Goal: Task Accomplishment & Management: Use online tool/utility

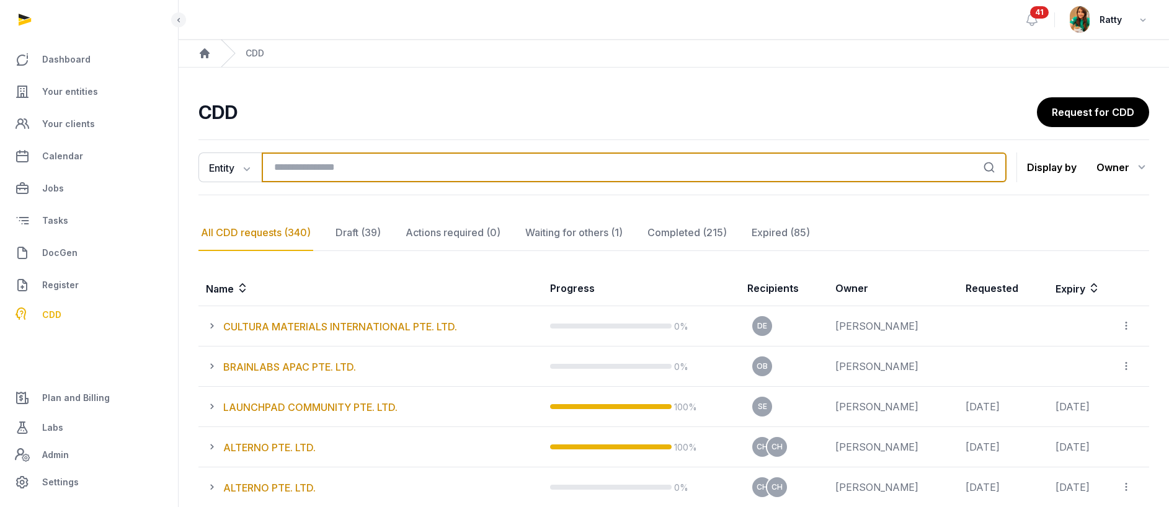
click at [336, 174] on input "search" at bounding box center [634, 168] width 745 height 30
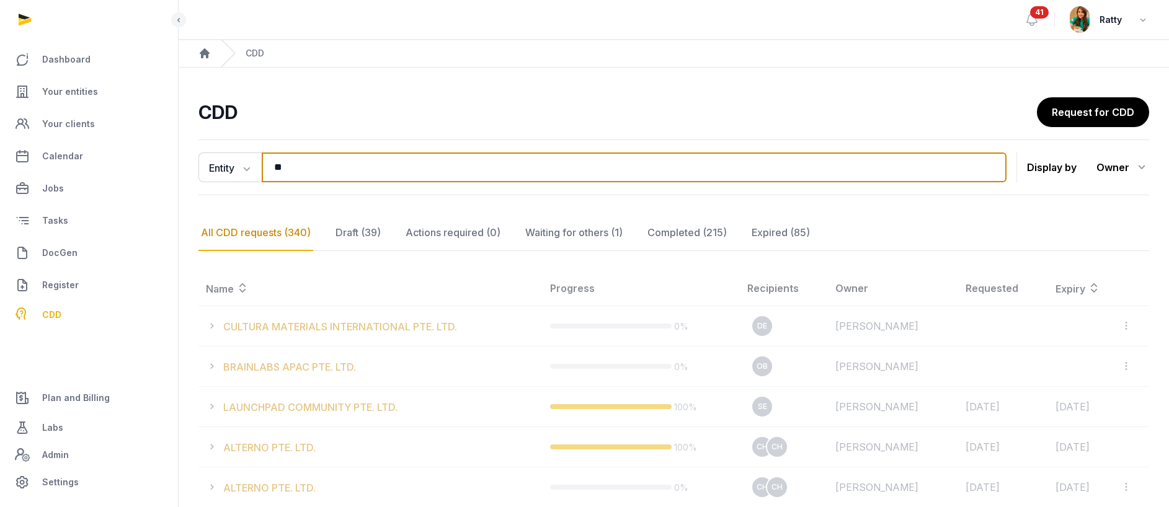
type input "*"
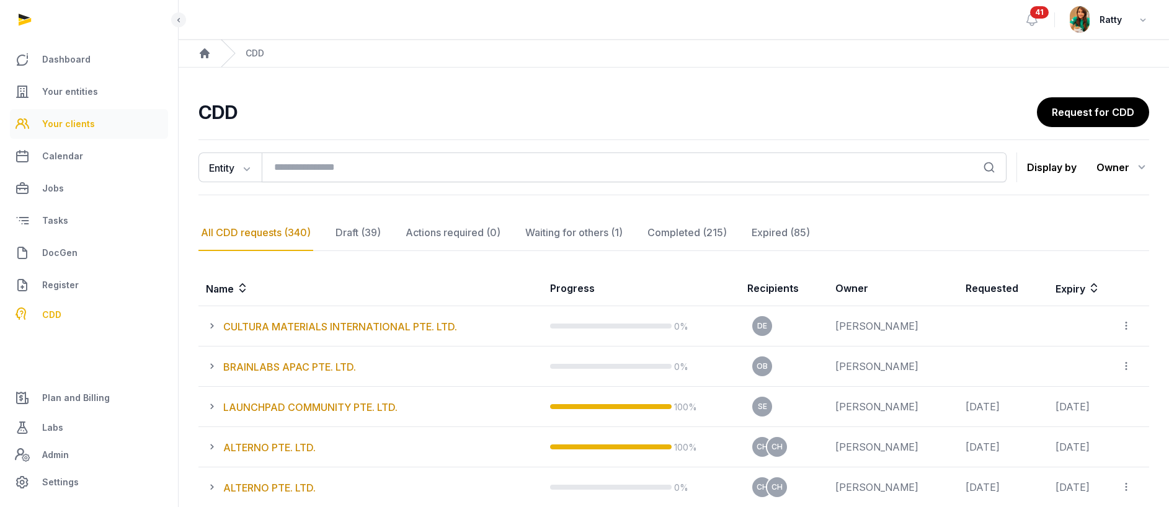
click at [81, 123] on span "Your clients" at bounding box center [68, 124] width 53 height 15
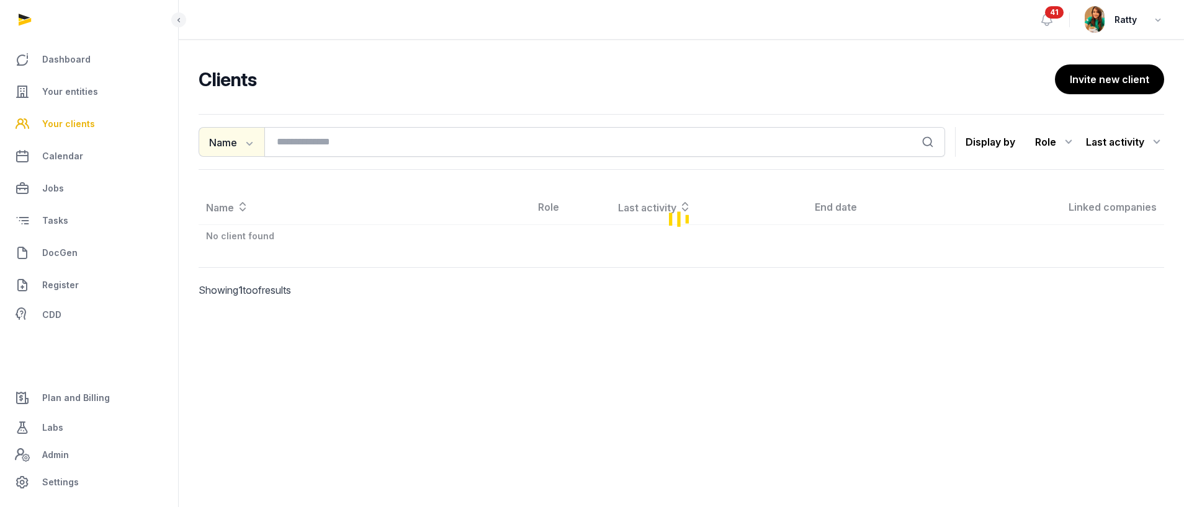
click at [248, 155] on button "Name" at bounding box center [232, 142] width 66 height 30
click at [245, 141] on icon "button" at bounding box center [248, 142] width 12 height 12
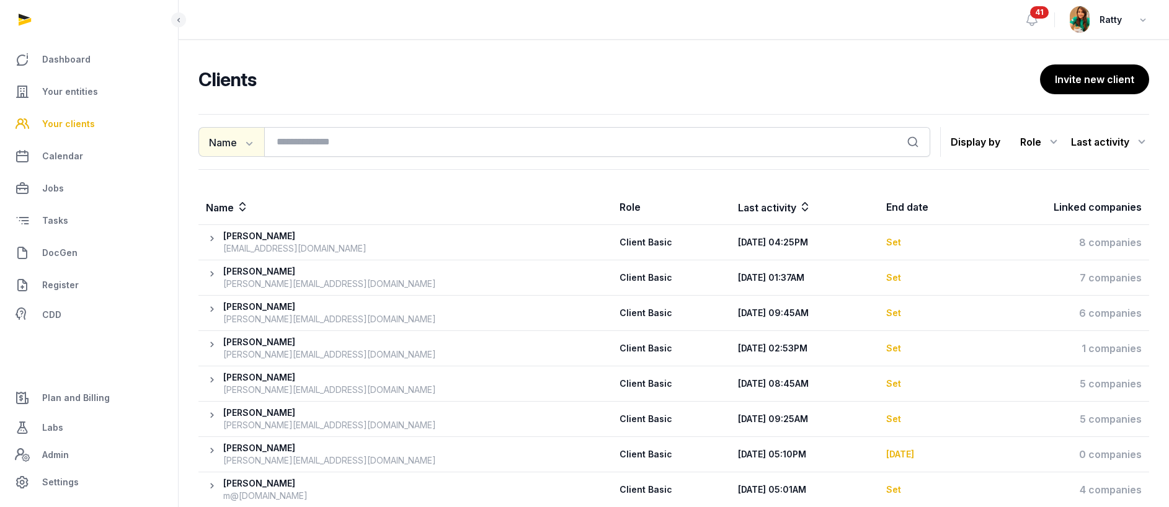
click at [235, 142] on button "Name" at bounding box center [232, 142] width 66 height 30
click at [219, 194] on div "Email" at bounding box center [248, 194] width 99 height 25
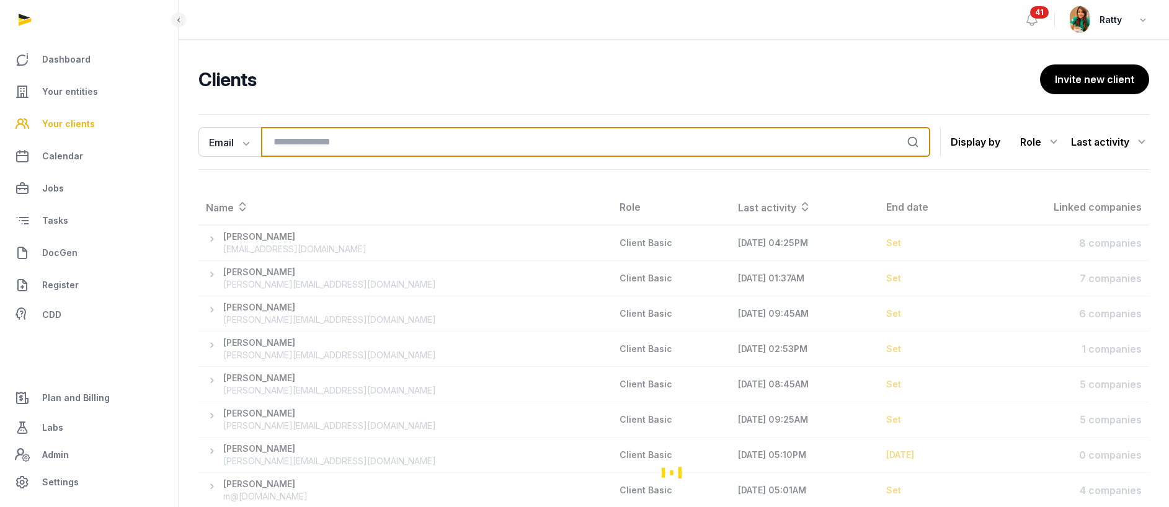
click at [302, 145] on input "search" at bounding box center [595, 142] width 669 height 30
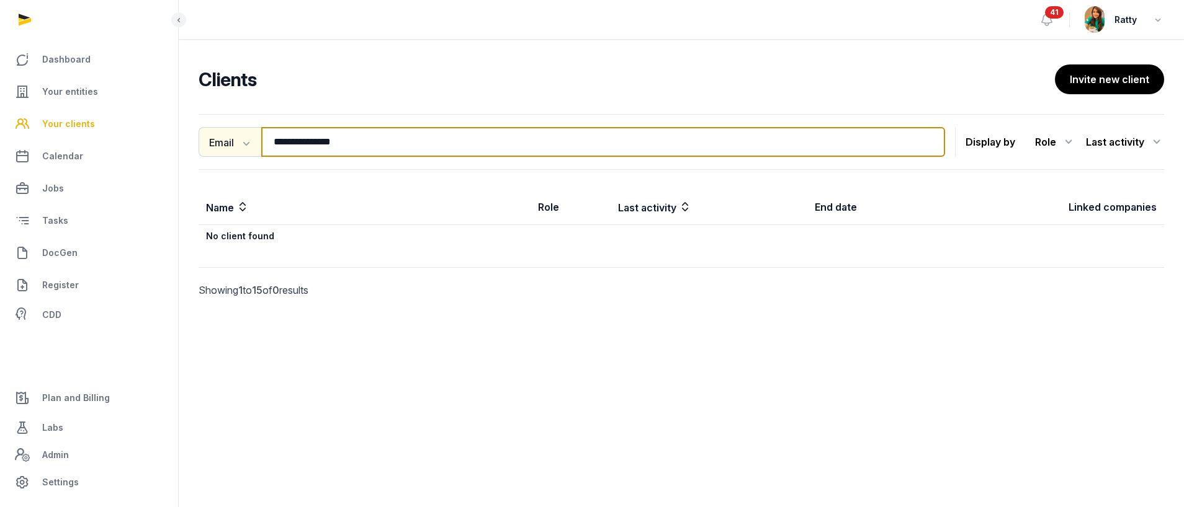
type input "**********"
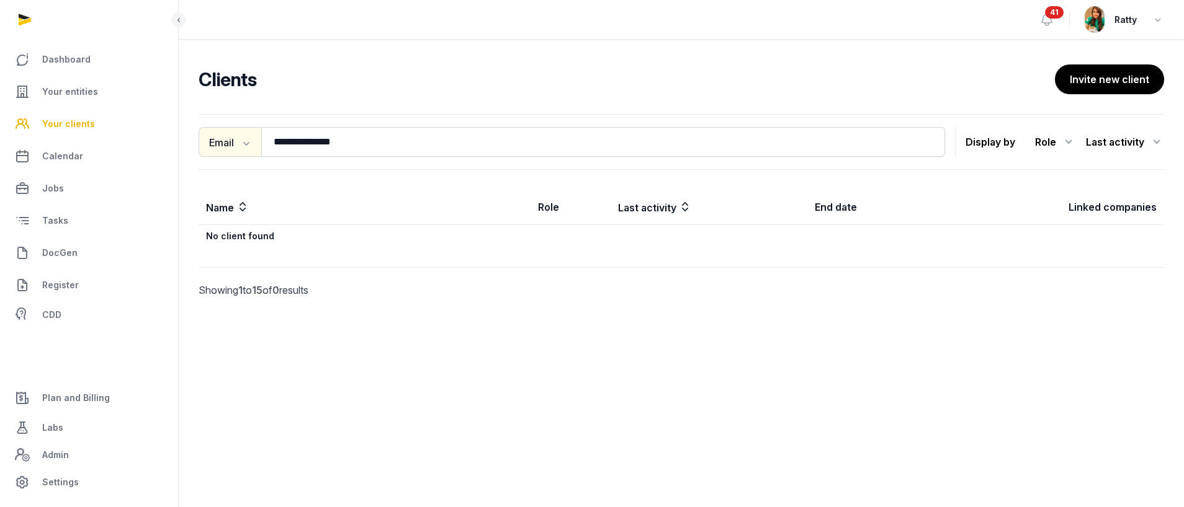
click at [229, 135] on button "Email" at bounding box center [230, 142] width 63 height 30
click at [226, 169] on div "Name" at bounding box center [248, 169] width 99 height 25
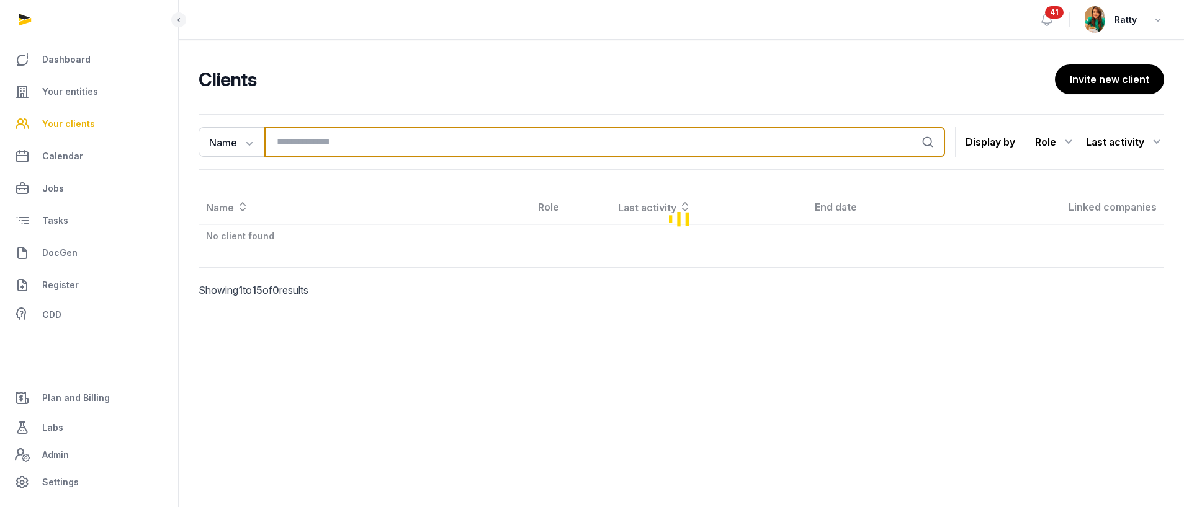
click at [351, 136] on input "search" at bounding box center [604, 142] width 681 height 30
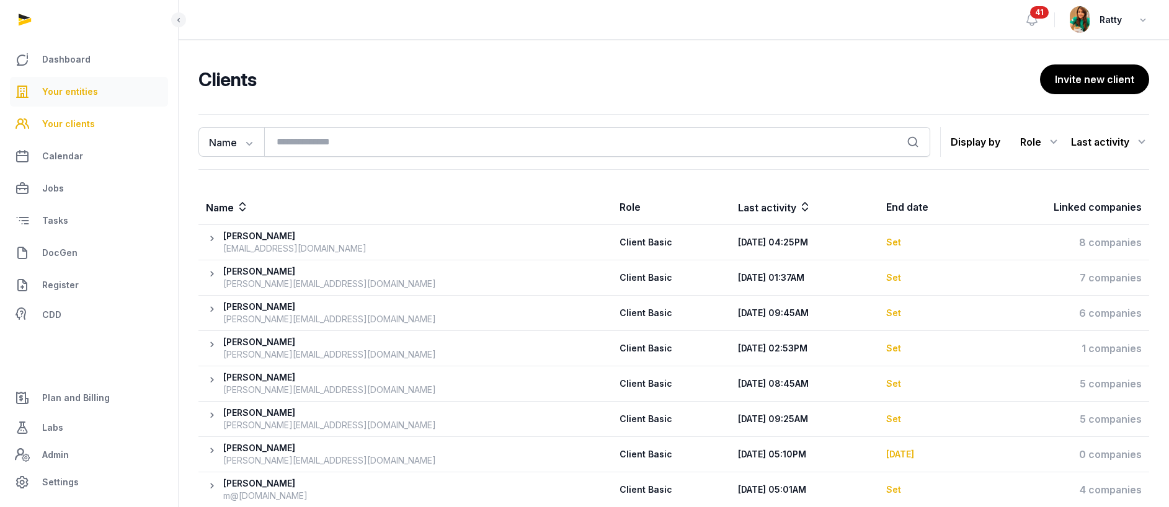
click at [74, 86] on span "Your entities" at bounding box center [70, 91] width 56 height 15
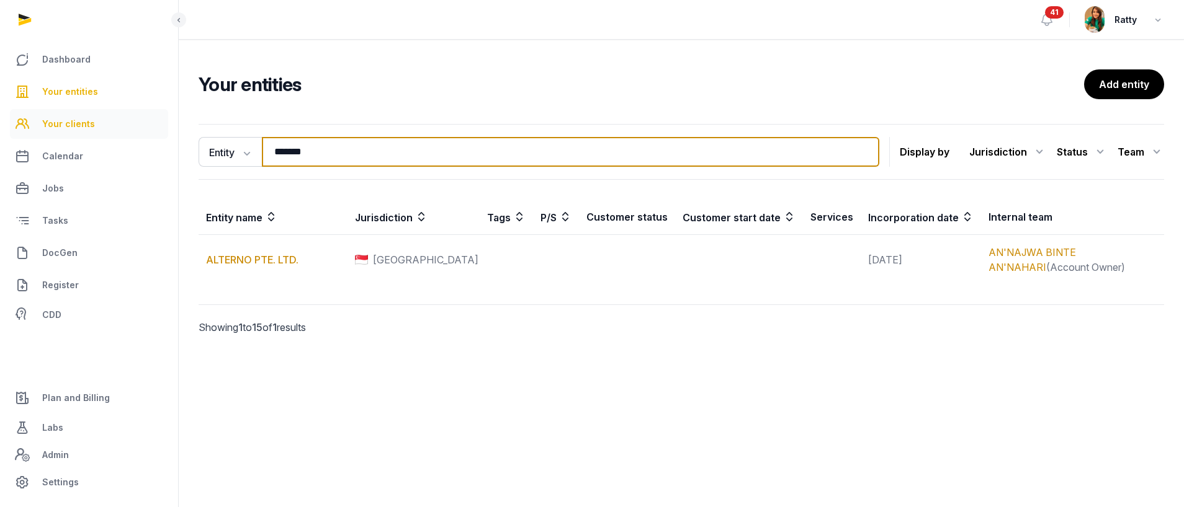
drag, startPoint x: 322, startPoint y: 153, endPoint x: 34, endPoint y: 111, distance: 291.6
click at [105, 141] on div "Dashboard Your entities Your clients Calendar Jobs Tasks DocGen Register CDD Pl…" at bounding box center [592, 253] width 1184 height 507
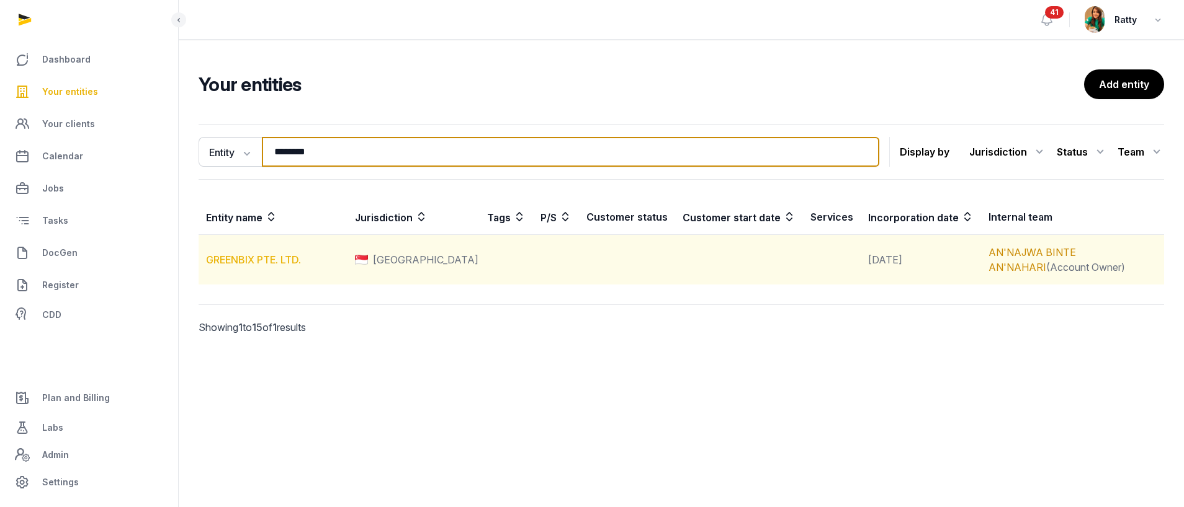
type input "********"
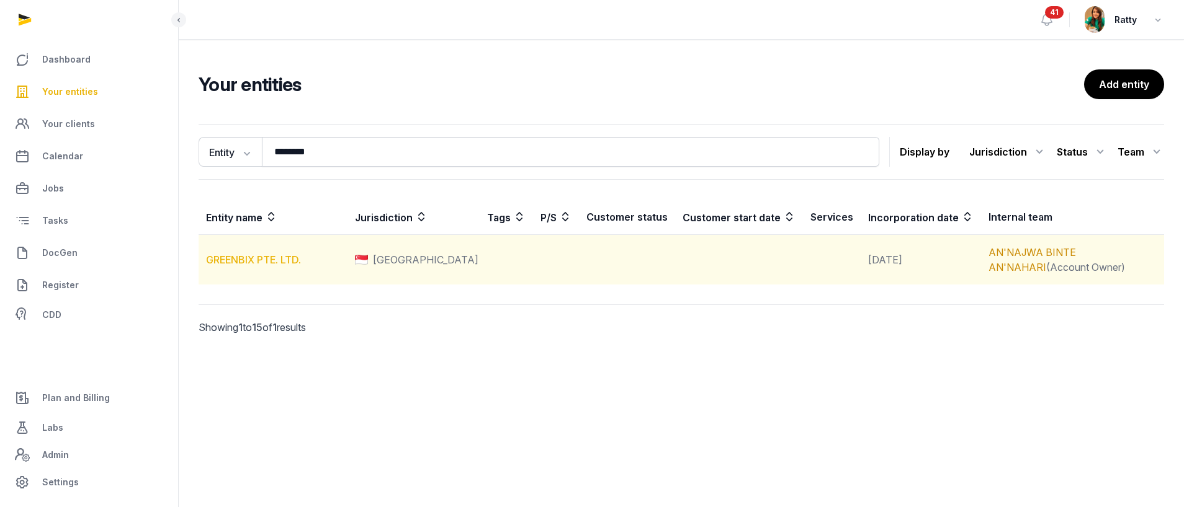
click at [257, 262] on link "GREENBIX PTE. LTD." at bounding box center [253, 260] width 95 height 12
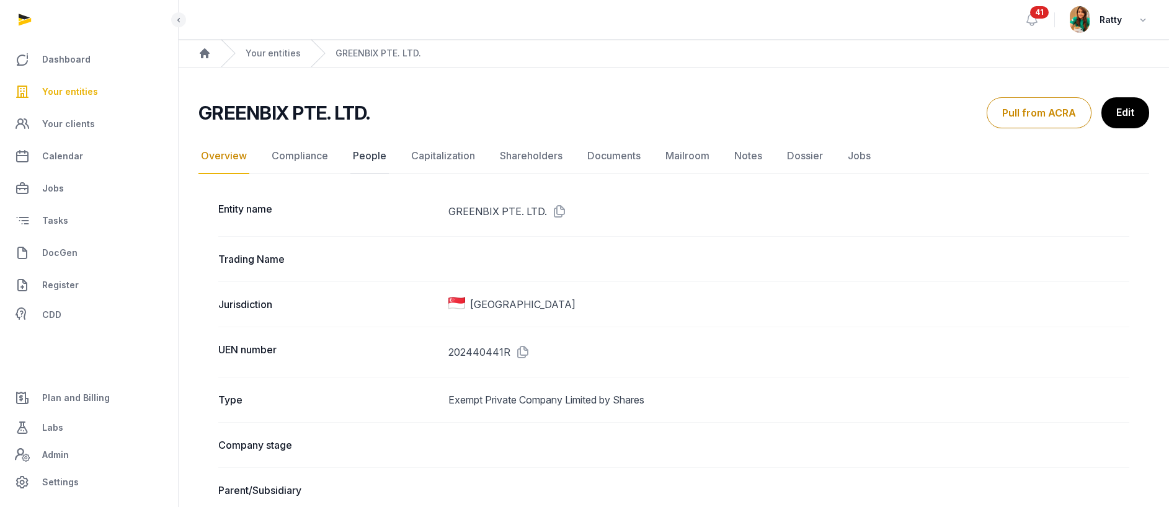
click at [372, 157] on link "People" at bounding box center [370, 156] width 38 height 36
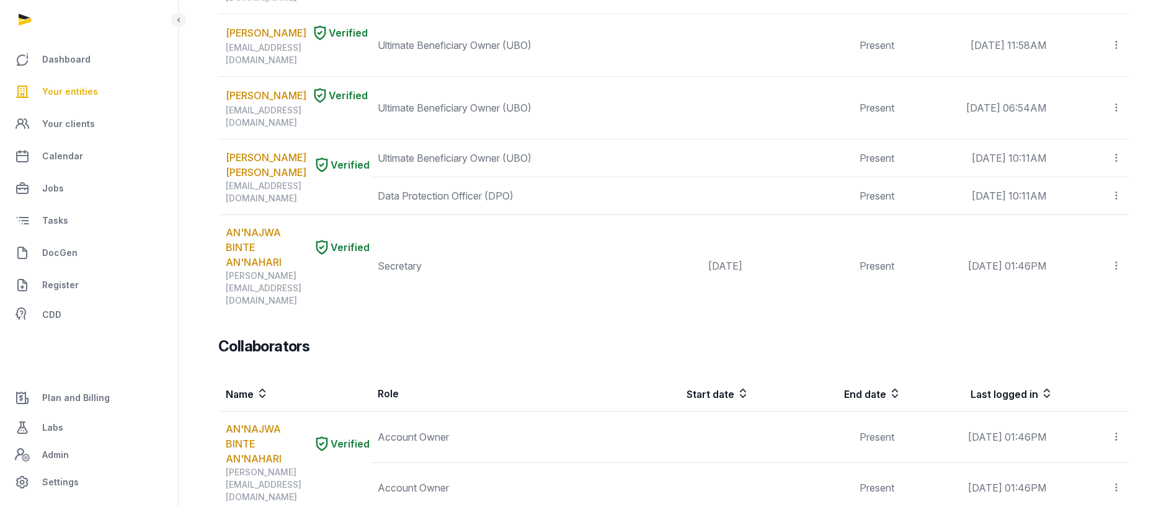
scroll to position [58, 0]
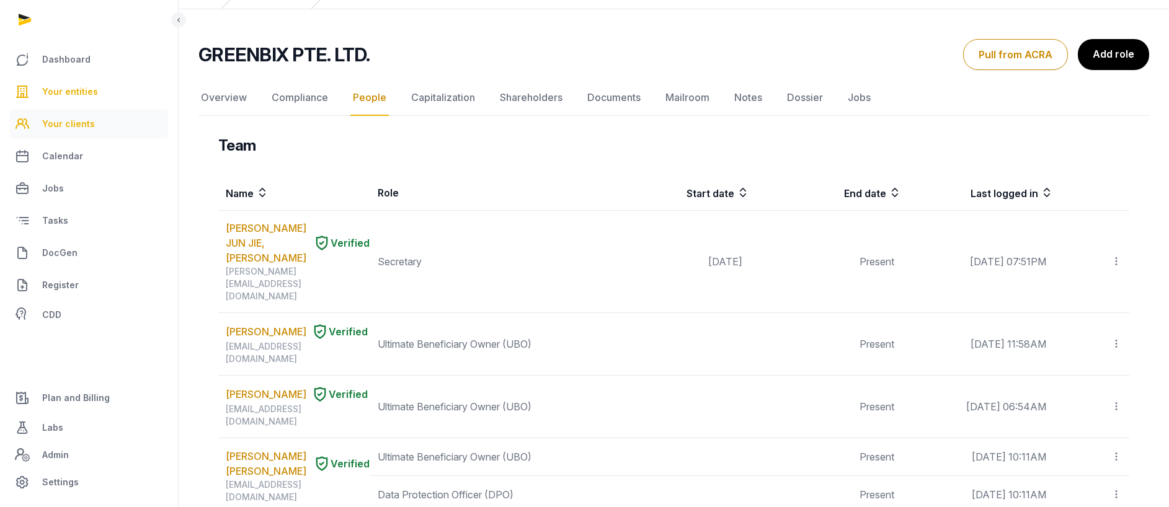
click at [65, 130] on span "Your clients" at bounding box center [68, 124] width 53 height 15
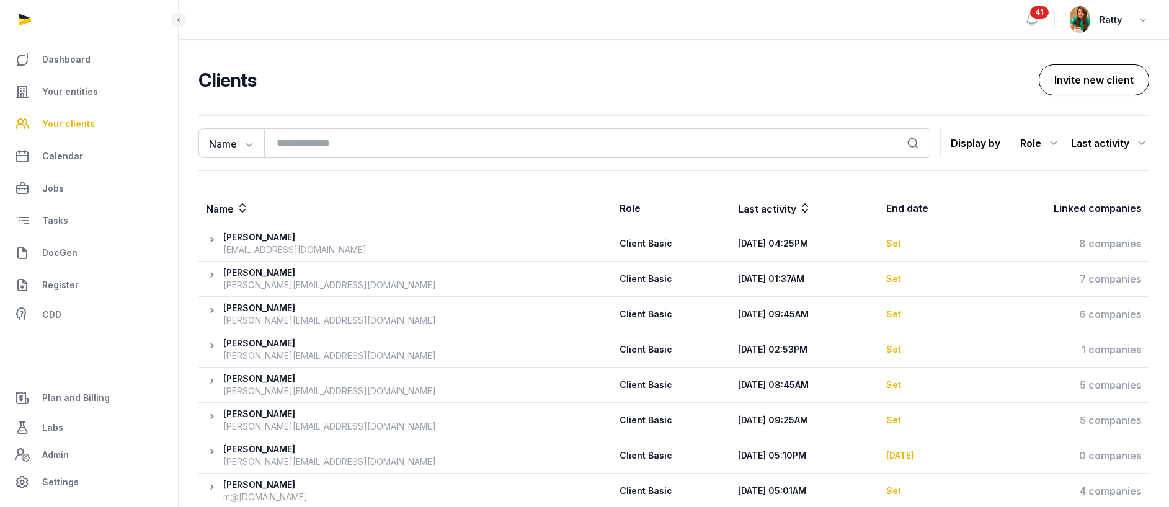
click at [1120, 78] on button "Invite new client" at bounding box center [1094, 80] width 110 height 31
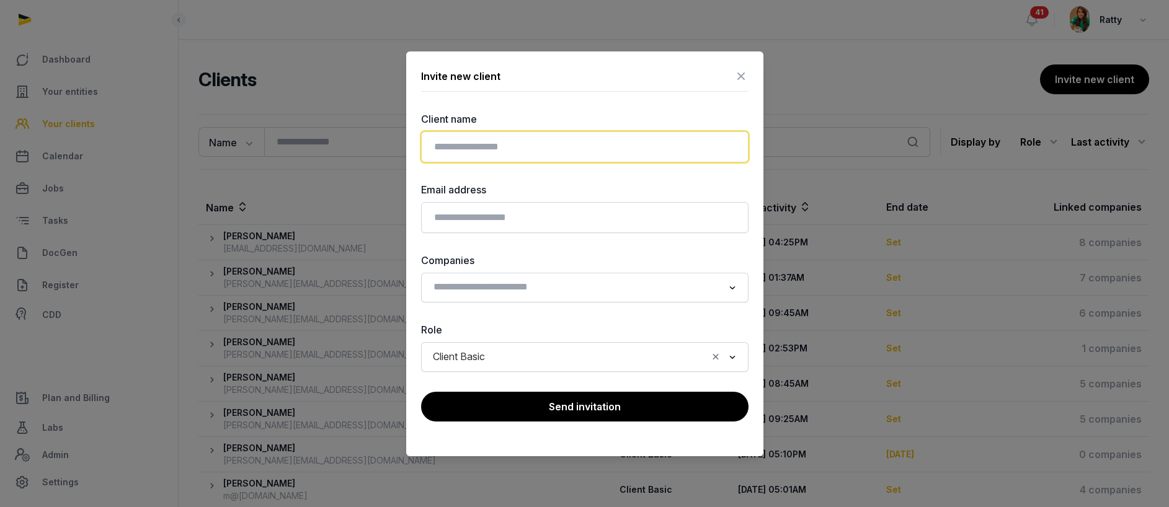
click at [492, 138] on input "text" at bounding box center [585, 147] width 328 height 31
type input "******"
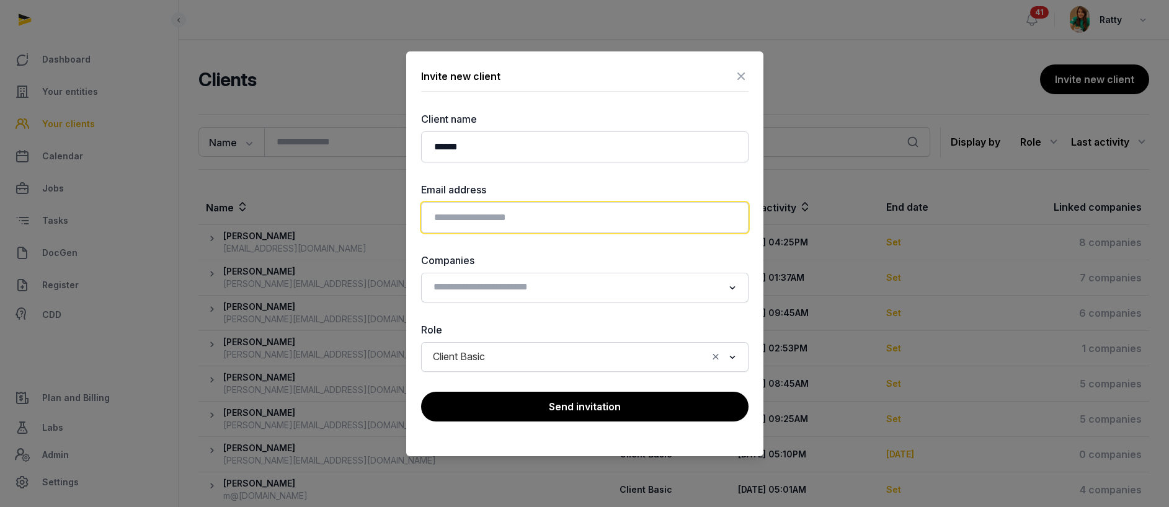
click at [503, 221] on input "email" at bounding box center [585, 217] width 328 height 31
type input "**********"
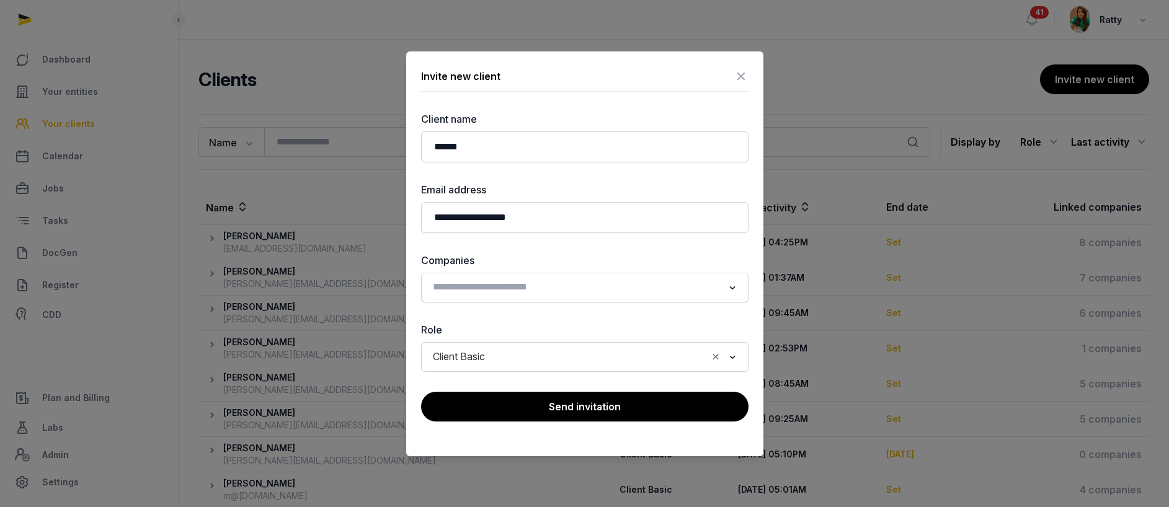
click at [485, 284] on input "Search for option" at bounding box center [576, 287] width 295 height 17
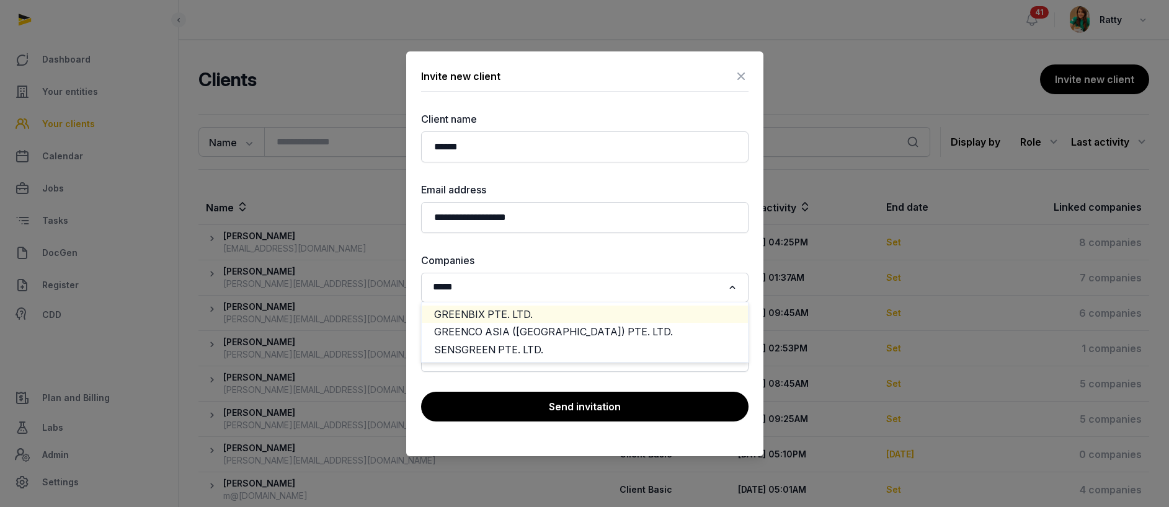
click at [524, 309] on li "GREENBIX PTE. LTD." at bounding box center [585, 315] width 326 height 18
type input "*****"
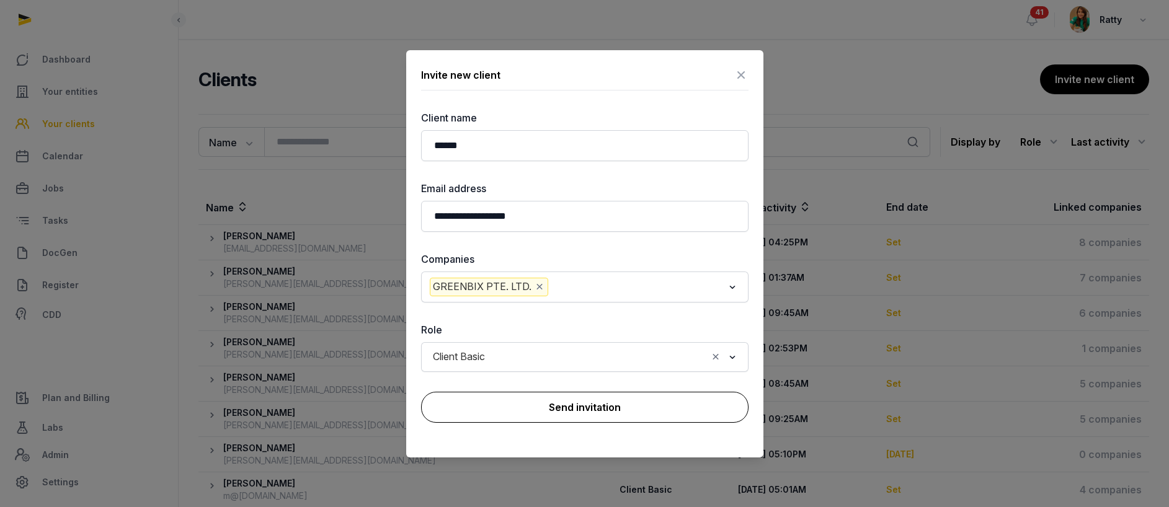
click at [602, 408] on button "Send invitation" at bounding box center [585, 407] width 328 height 31
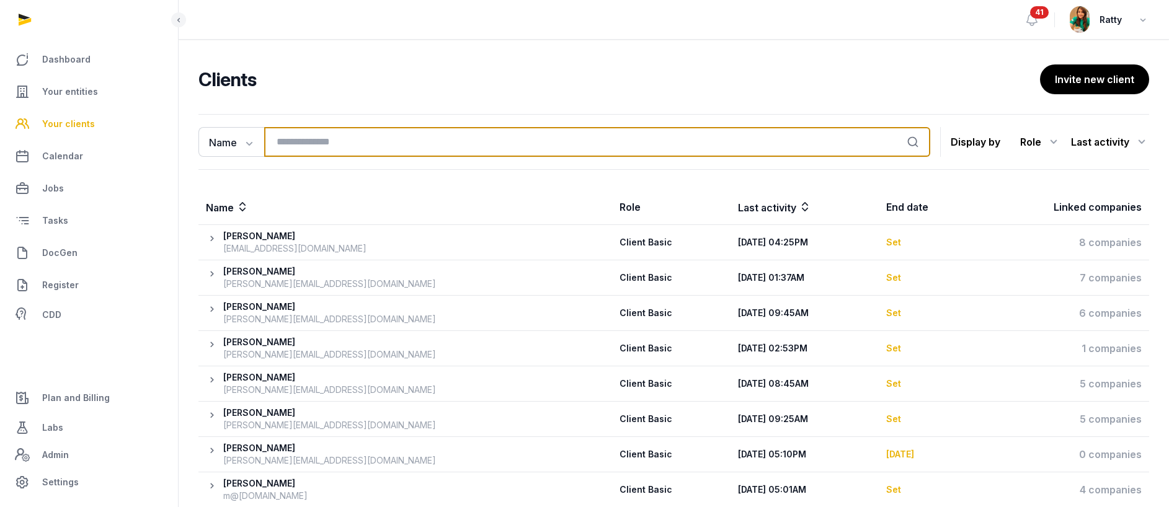
click at [299, 141] on input "search" at bounding box center [597, 142] width 666 height 30
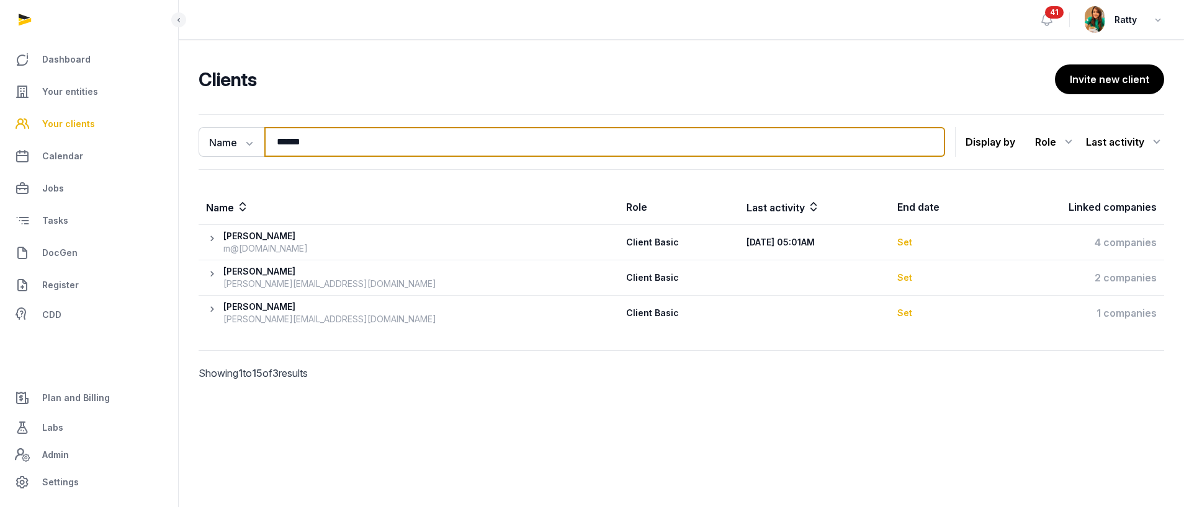
type input "******"
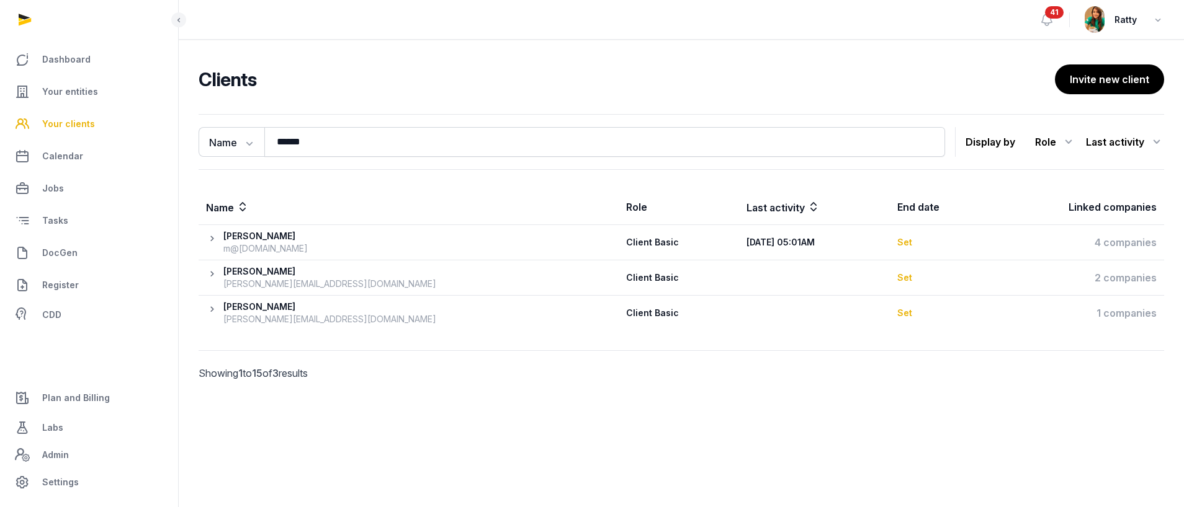
click at [215, 307] on icon at bounding box center [214, 313] width 17 height 25
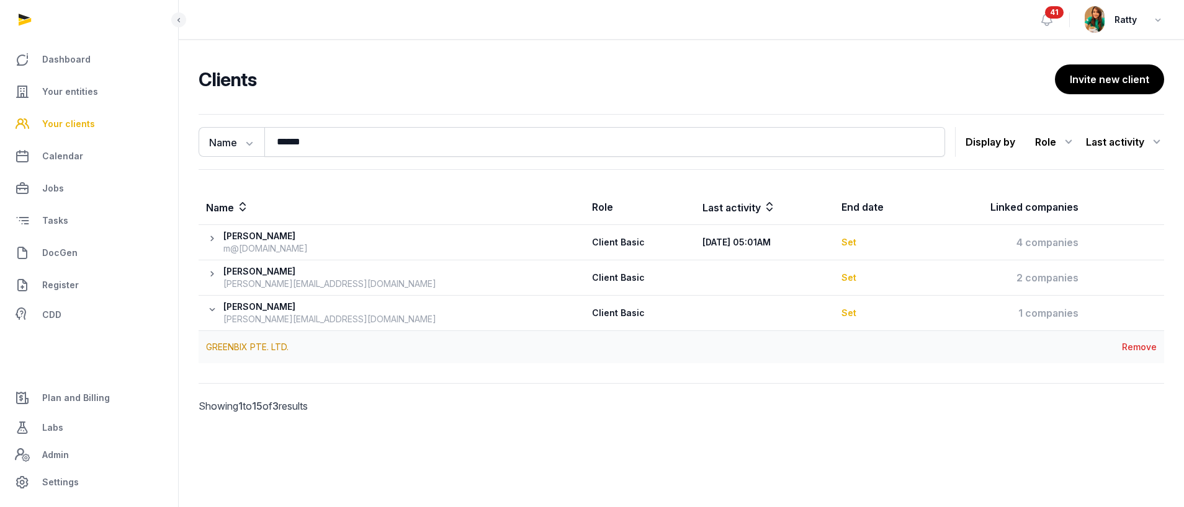
click at [211, 307] on icon at bounding box center [214, 313] width 17 height 25
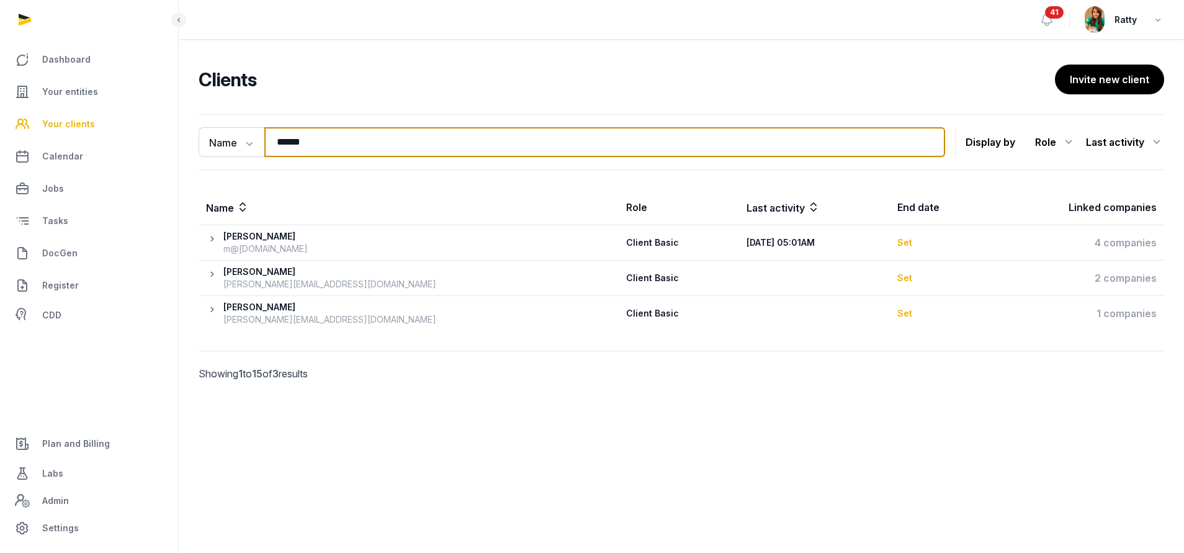
drag, startPoint x: 324, startPoint y: 141, endPoint x: 153, endPoint y: 121, distance: 173.0
click at [181, 136] on div "Name Name Email Entity ****** Search Display by Role All roles Client Basic Cli…" at bounding box center [681, 265] width 1005 height 302
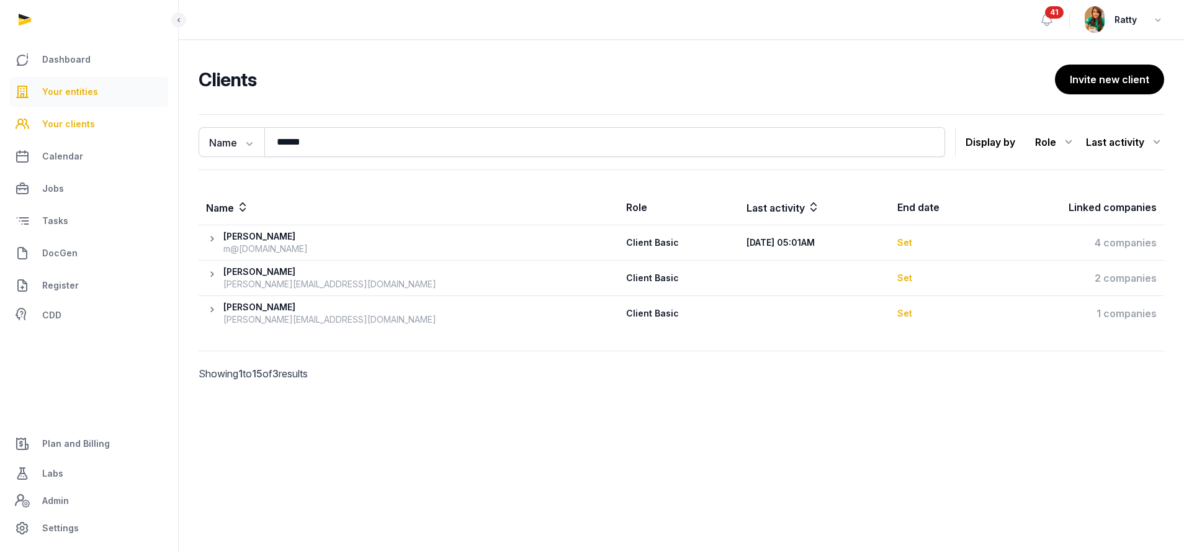
click at [98, 90] on link "Your entities" at bounding box center [89, 92] width 158 height 30
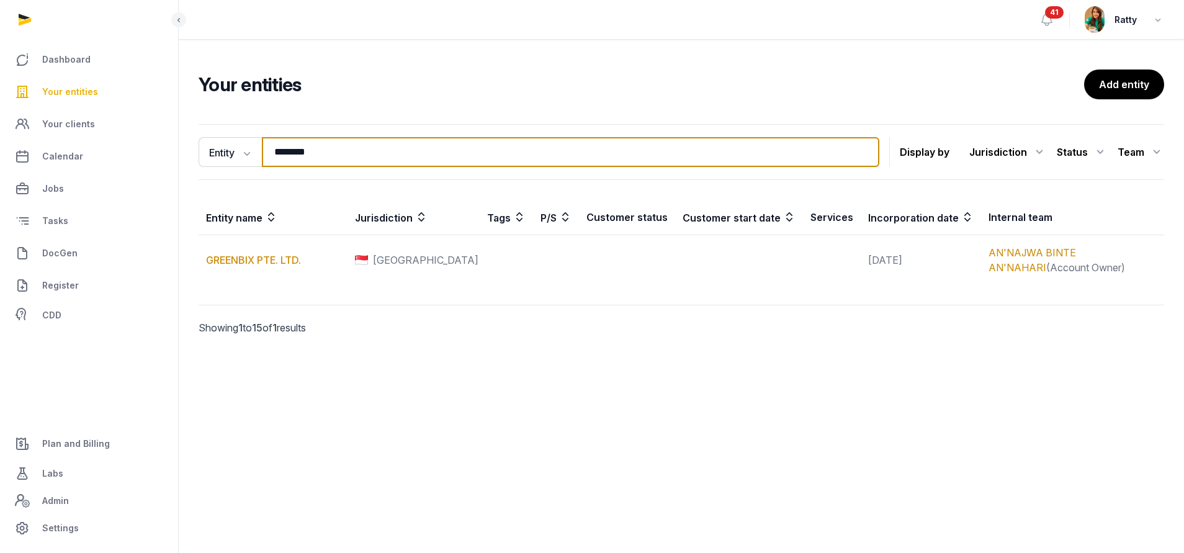
drag, startPoint x: 346, startPoint y: 144, endPoint x: 218, endPoint y: 121, distance: 129.8
click at [239, 128] on div "Entity Entity People Tags Services ******** Search Display by Jurisdiction All …" at bounding box center [681, 152] width 965 height 56
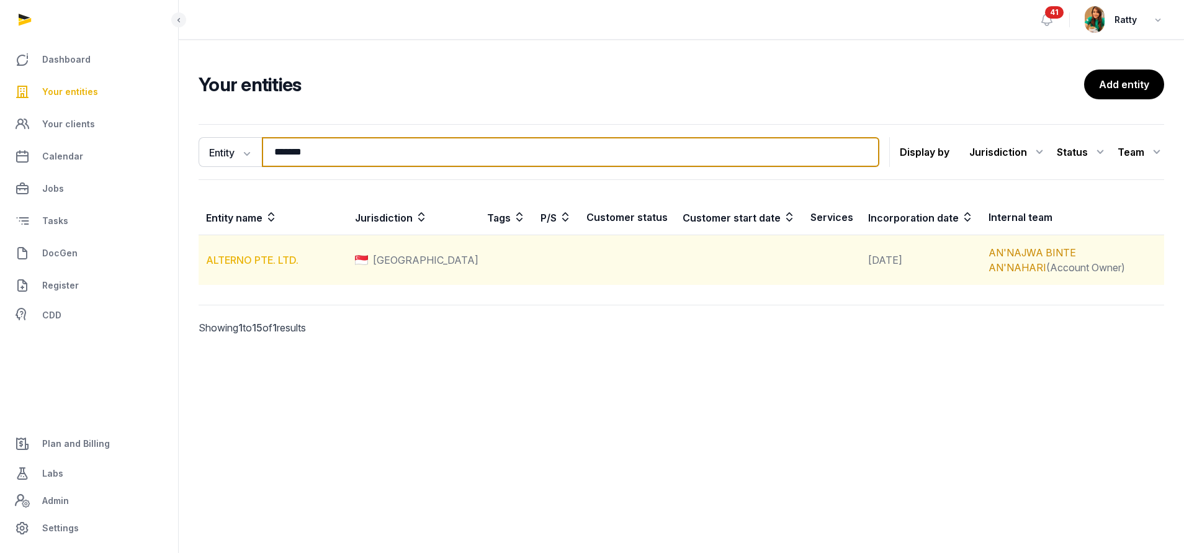
type input "*******"
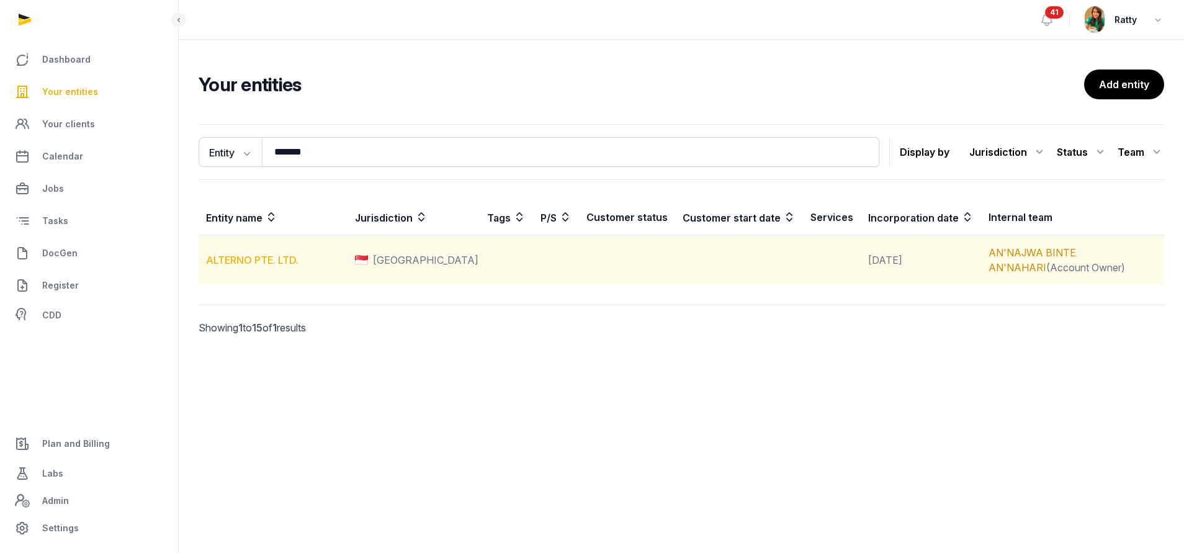
click at [257, 261] on link "ALTERNO PTE. LTD." at bounding box center [252, 260] width 92 height 12
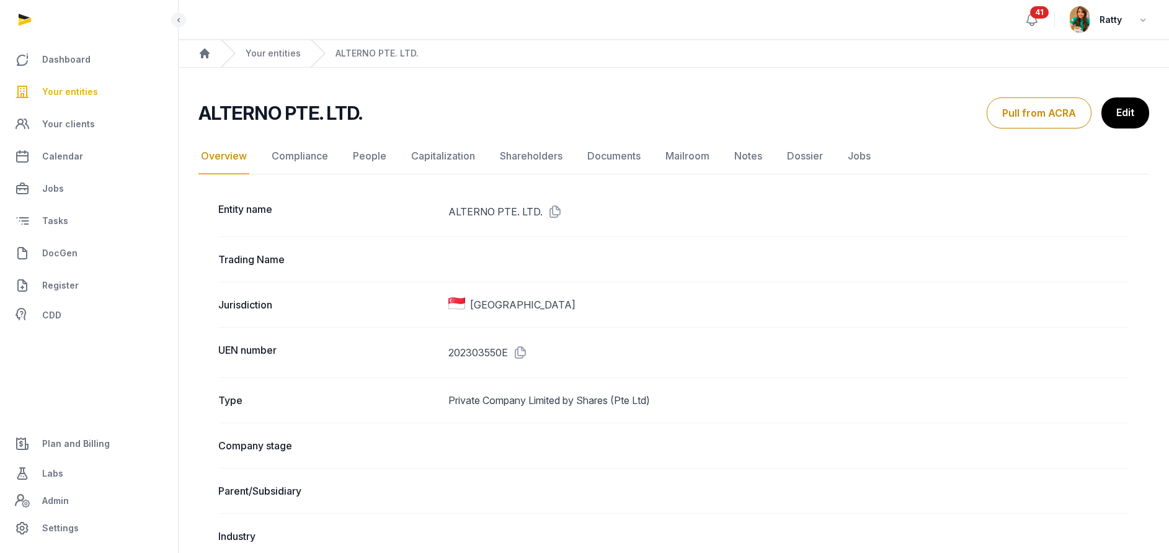
click at [1039, 19] on icon at bounding box center [1032, 19] width 15 height 15
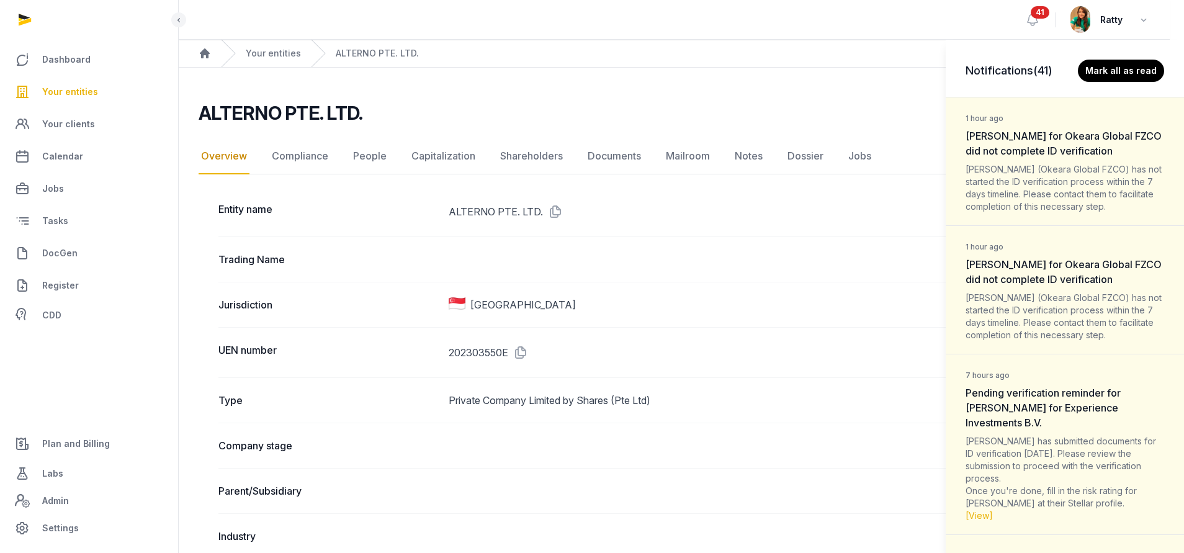
click at [71, 92] on div "Notifications (41) Mark all as read 1 hour ago [PERSON_NAME] for Okeara Global …" at bounding box center [592, 276] width 1184 height 553
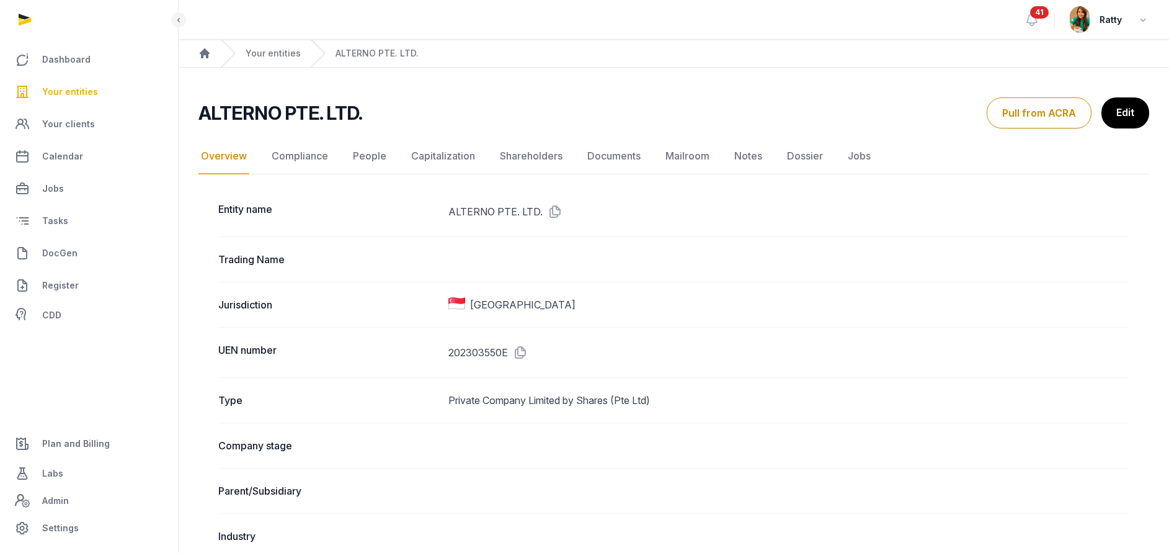
click at [76, 89] on span "Your entities" at bounding box center [70, 91] width 56 height 15
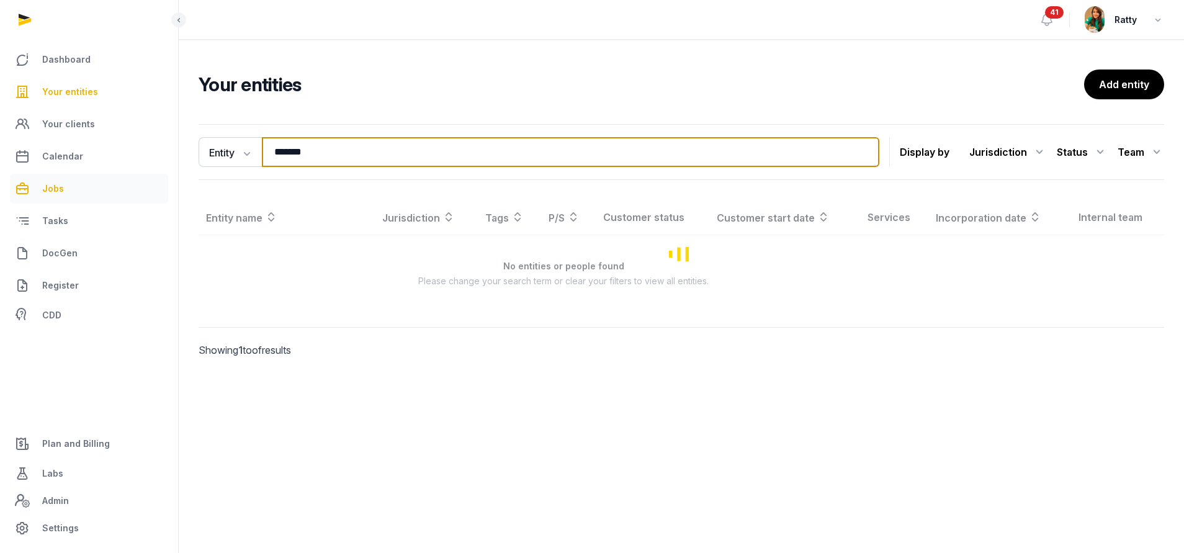
drag, startPoint x: 330, startPoint y: 154, endPoint x: 97, endPoint y: 177, distance: 234.5
click at [97, 179] on div "Dashboard Your entities Your clients Calendar Jobs Tasks DocGen Register CDD Pl…" at bounding box center [592, 276] width 1184 height 553
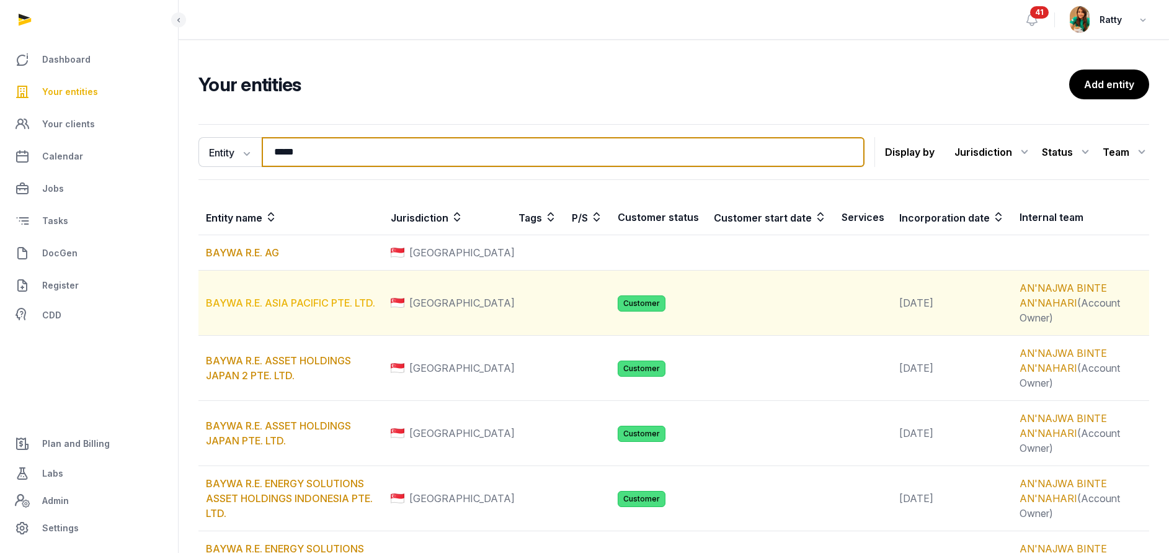
type input "*****"
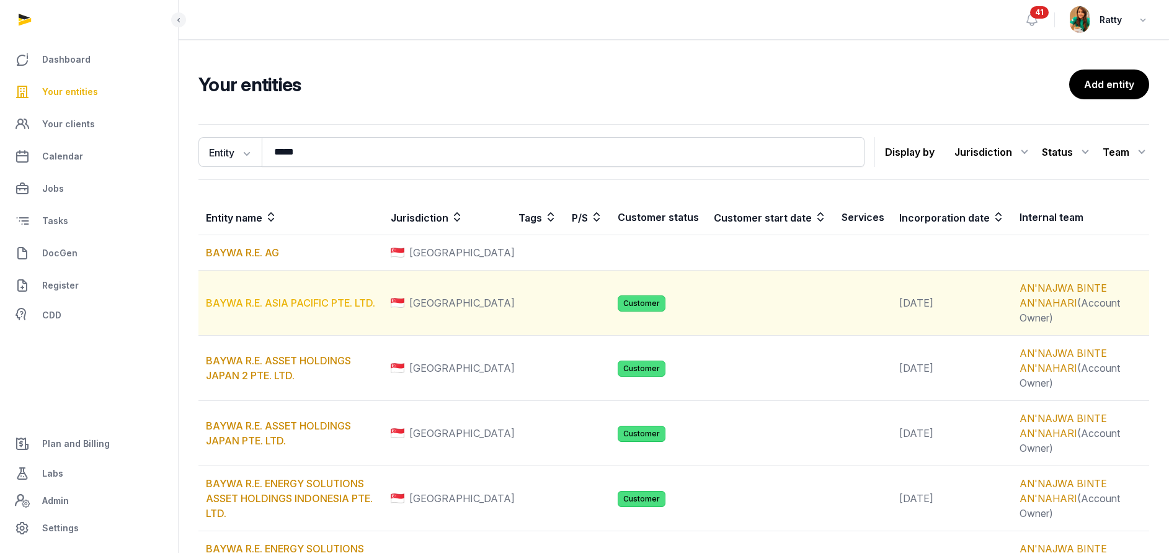
click at [262, 302] on link "BAYWA R.E. ASIA PACIFIC PTE. LTD." at bounding box center [290, 303] width 169 height 12
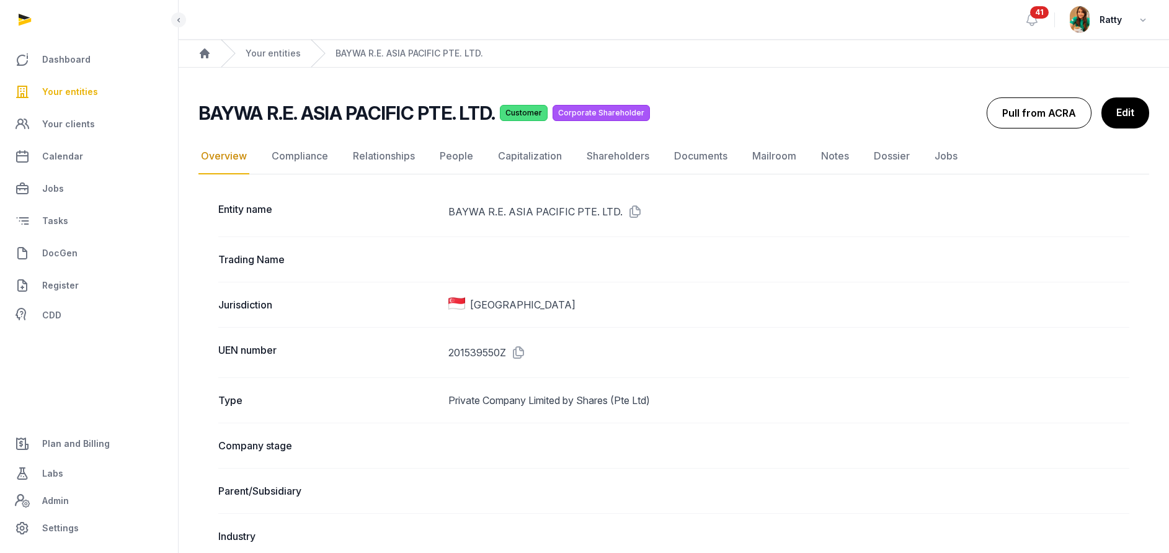
click at [1035, 112] on button "Pull from ACRA" at bounding box center [1039, 112] width 105 height 31
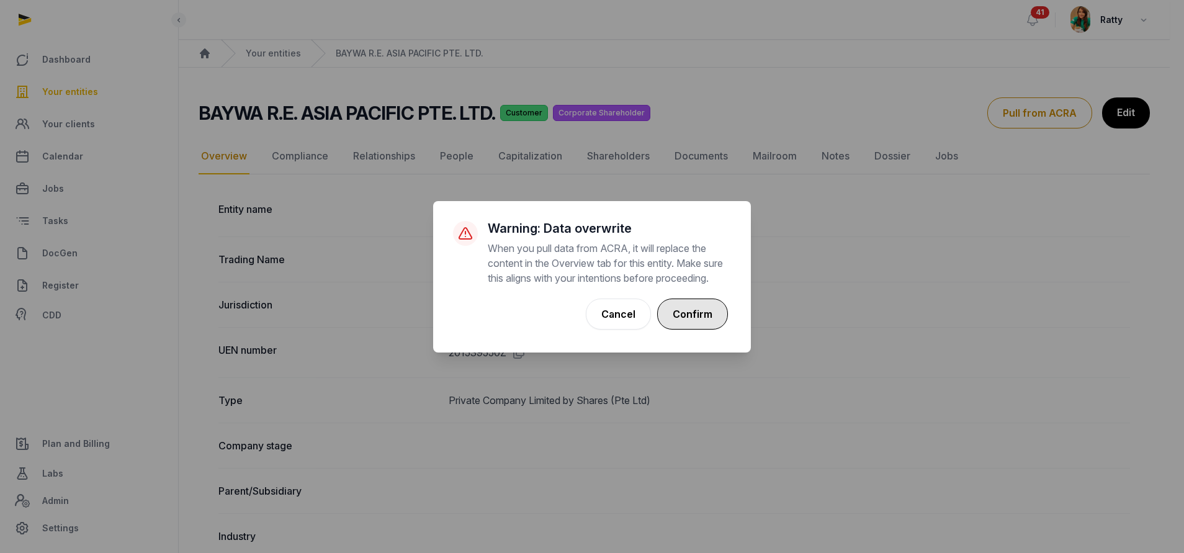
click at [684, 316] on button "Confirm" at bounding box center [692, 313] width 71 height 31
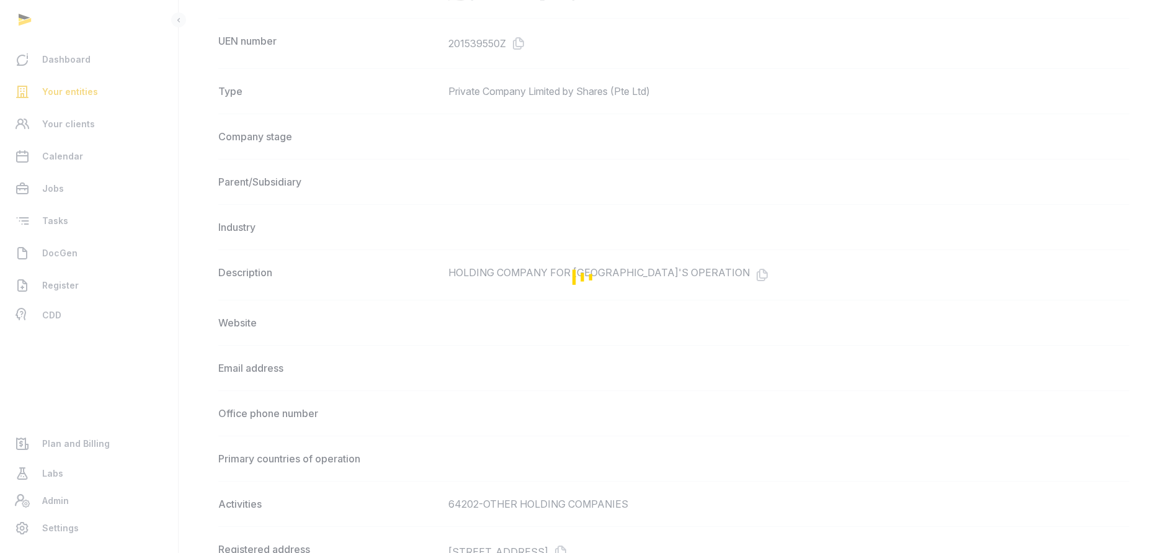
scroll to position [465, 0]
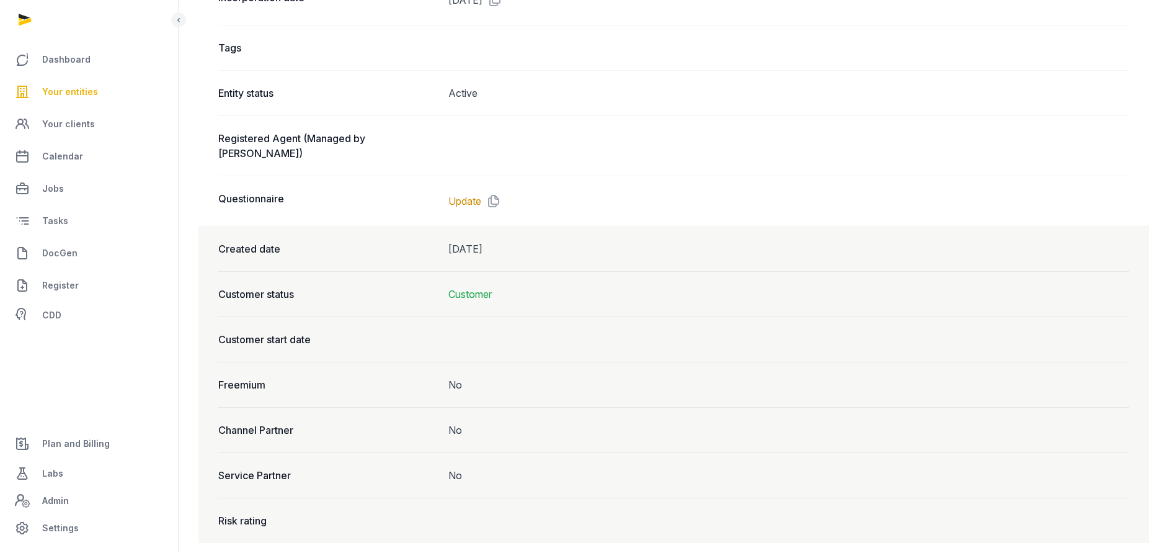
scroll to position [726, 0]
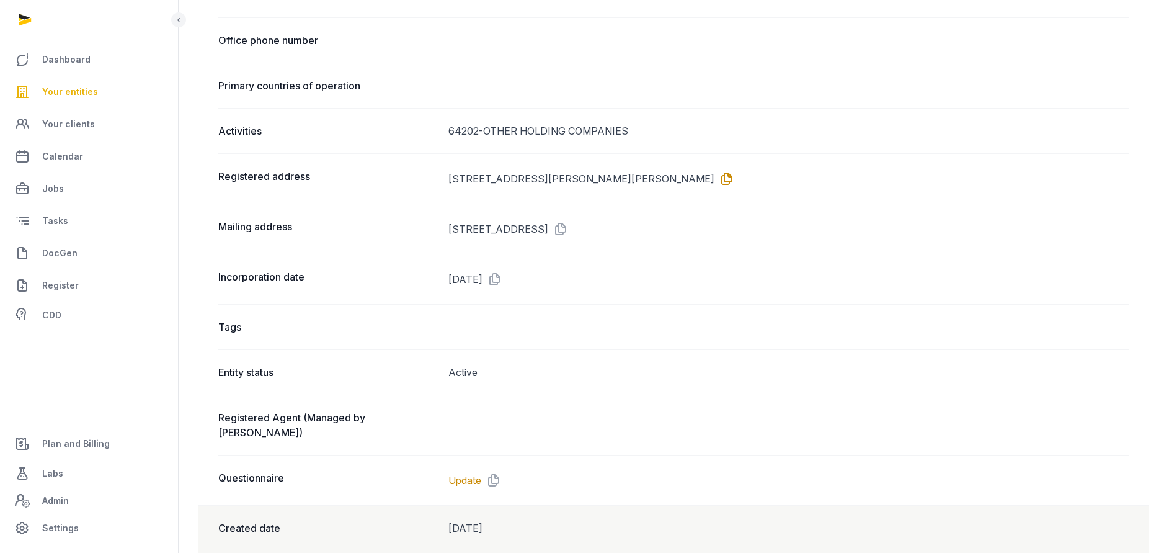
click at [735, 177] on icon at bounding box center [725, 179] width 20 height 20
